Goal: Communication & Community: Answer question/provide support

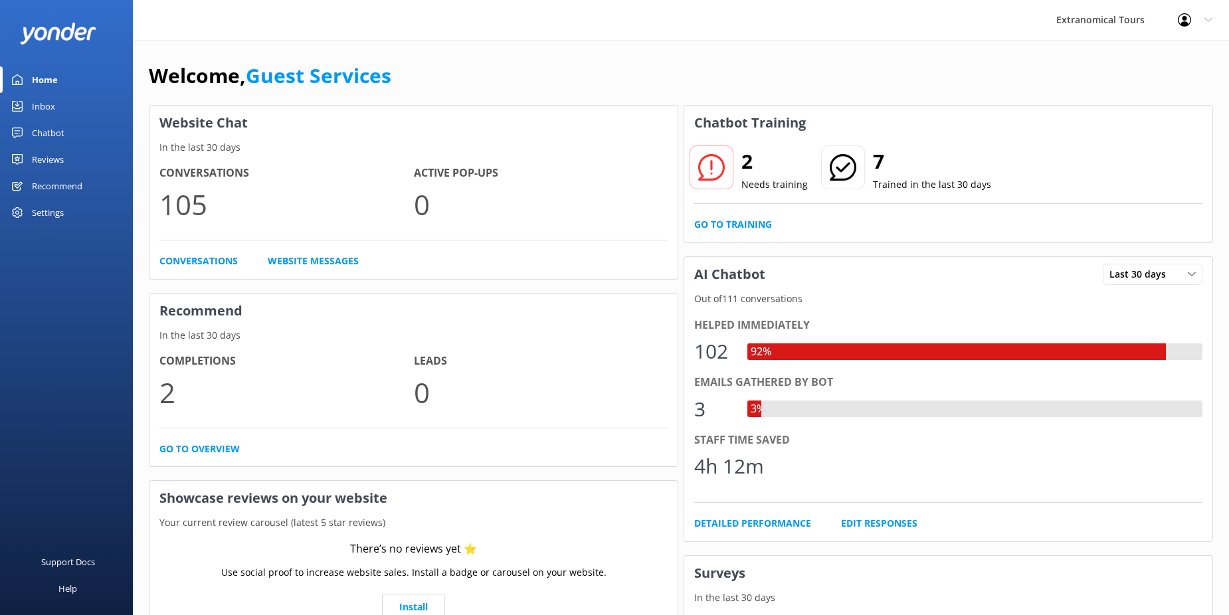
click at [77, 99] on link "Inbox" at bounding box center [66, 106] width 133 height 27
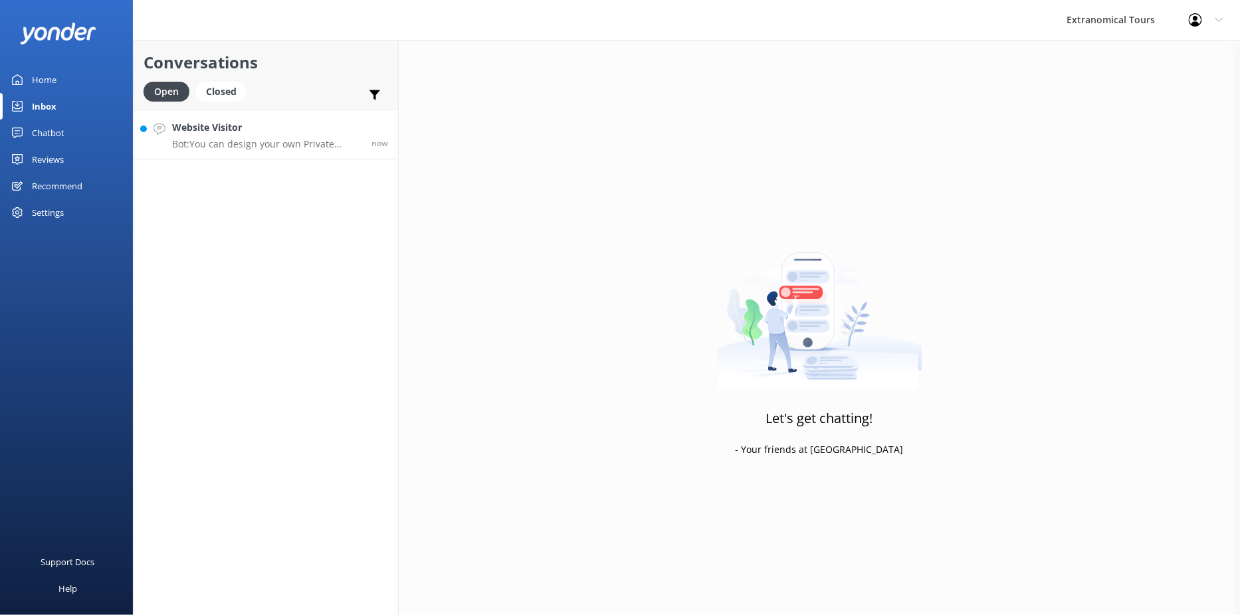
click at [234, 146] on p "Bot: You can design your own Private Yosemite One Day Tour, which includes high…" at bounding box center [266, 144] width 189 height 12
